Goal: Task Accomplishment & Management: Manage account settings

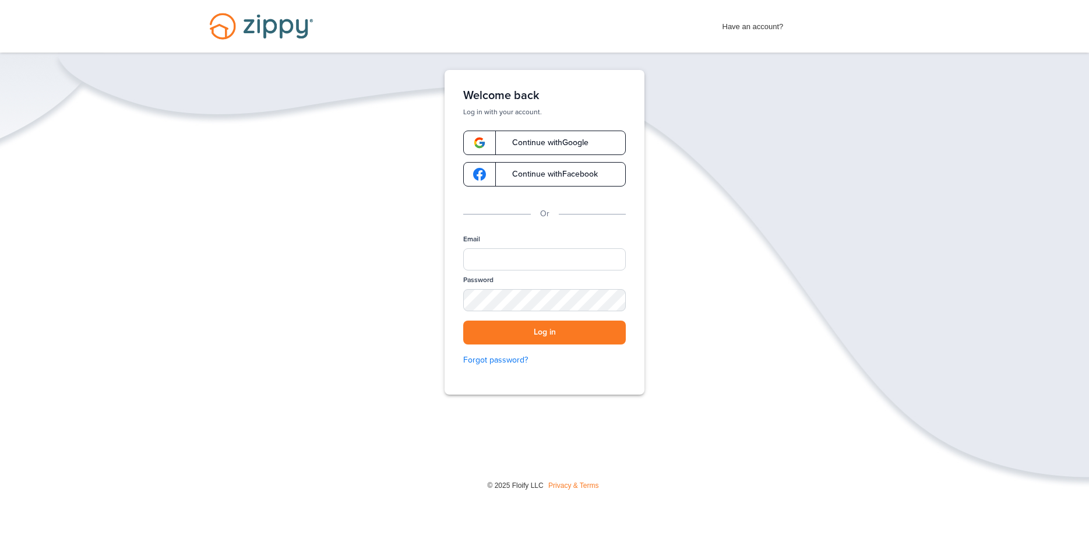
drag, startPoint x: 530, startPoint y: 149, endPoint x: 588, endPoint y: 119, distance: 65.4
click at [533, 147] on link "Continue with Google" at bounding box center [544, 143] width 163 height 24
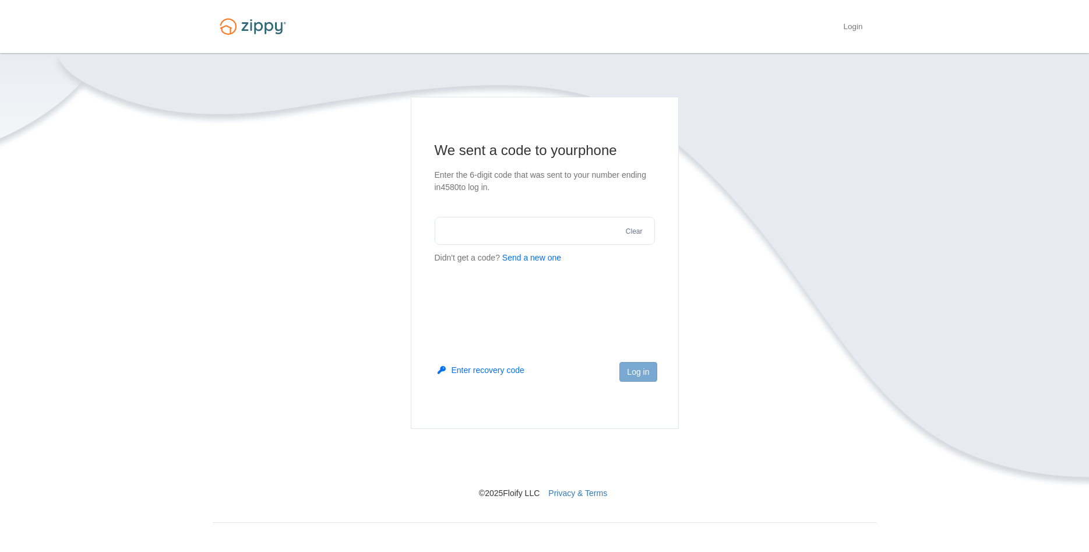
click at [542, 257] on button "Send a new one" at bounding box center [531, 258] width 59 height 12
drag, startPoint x: 460, startPoint y: 255, endPoint x: 474, endPoint y: 226, distance: 32.3
click at [468, 231] on section "We sent a code to your phone Enter the 6-digit code that was sent to your numbe…" at bounding box center [545, 208] width 220 height 135
click at [511, 226] on input "text" at bounding box center [545, 231] width 220 height 28
type input "*"
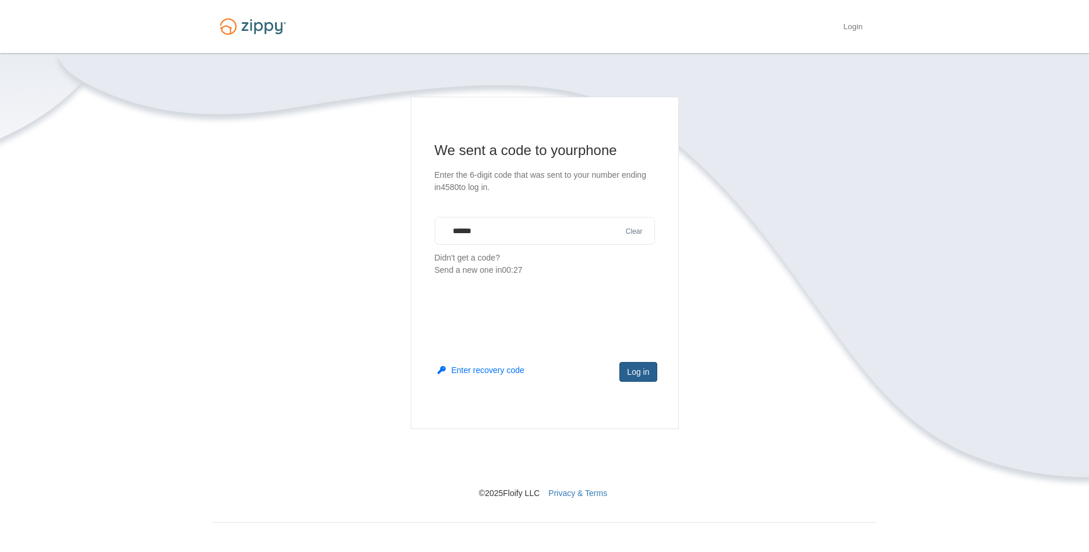
type input "******"
click at [654, 369] on button "Log in" at bounding box center [637, 372] width 37 height 20
